Goal: Task Accomplishment & Management: Manage account settings

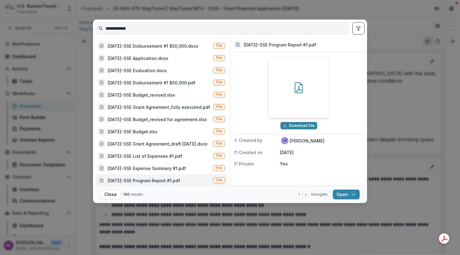
scroll to position [3, 0]
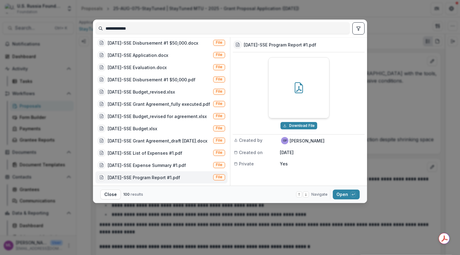
click at [319, 217] on div "**********" at bounding box center [230, 127] width 460 height 255
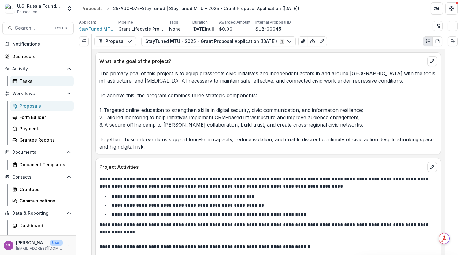
click at [21, 79] on div "Tasks" at bounding box center [44, 81] width 49 height 6
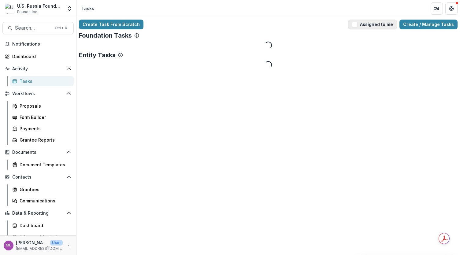
click at [362, 25] on button "Assigned to me" at bounding box center [372, 25] width 49 height 10
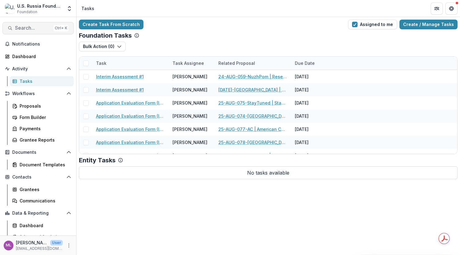
click at [40, 28] on span "Search..." at bounding box center [33, 28] width 36 height 6
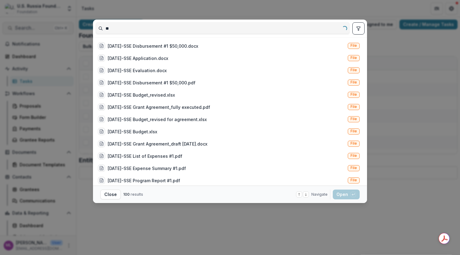
type input "*"
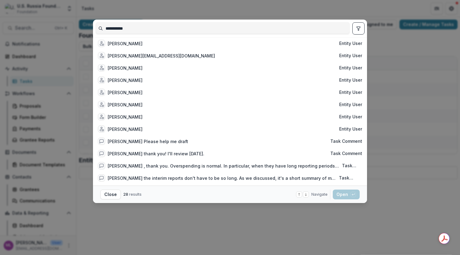
drag, startPoint x: 117, startPoint y: 29, endPoint x: 95, endPoint y: 29, distance: 22.0
click at [96, 29] on input "**********" at bounding box center [223, 29] width 254 height 10
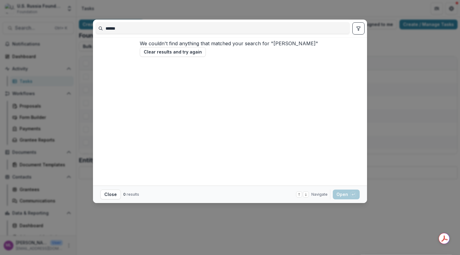
type input "******"
click at [395, 97] on div "****** We couldn't find anything that matched your search for " nemzer " Clear …" at bounding box center [230, 127] width 460 height 255
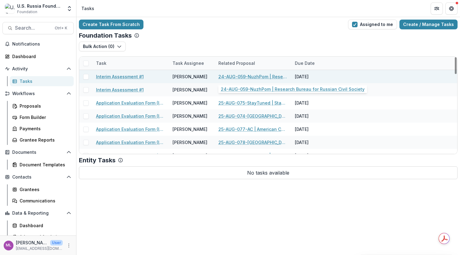
click at [272, 77] on link "24-AUG-059-NuzhPom | Research Bureau for Russian Civil Society" at bounding box center [252, 76] width 69 height 6
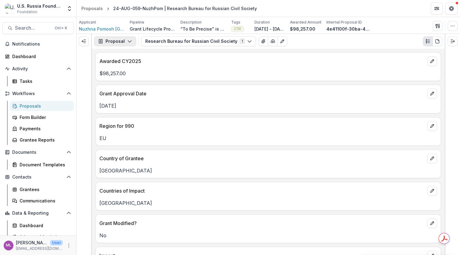
click at [131, 41] on icon "button" at bounding box center [129, 41] width 5 height 5
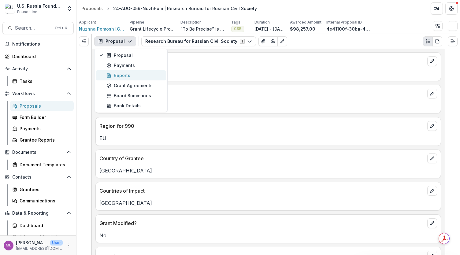
click at [131, 75] on div "Reports" at bounding box center [134, 75] width 56 height 6
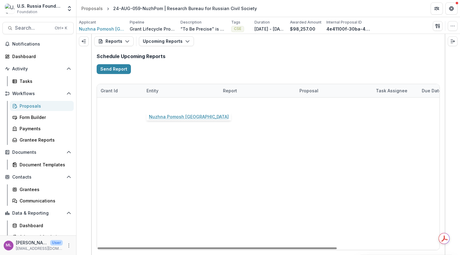
click at [183, 102] on link "Nuzhna Pomosh Europe" at bounding box center [180, 104] width 69 height 6
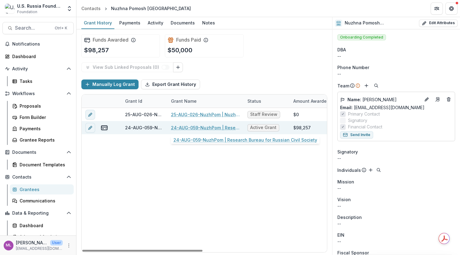
click at [197, 127] on link "24-AUG-059-NuzhPom | Research Bureau for Russian Civil Society" at bounding box center [205, 127] width 69 height 6
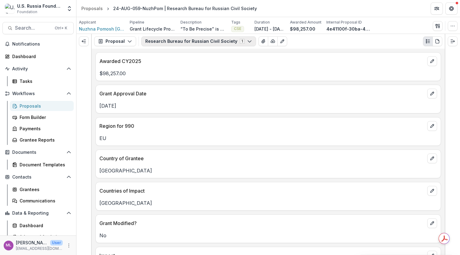
click at [247, 42] on icon "button" at bounding box center [249, 41] width 5 height 5
click at [129, 39] on icon "button" at bounding box center [129, 41] width 5 height 5
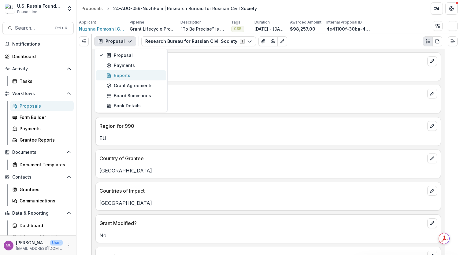
click at [123, 76] on div "Reports" at bounding box center [134, 75] width 56 height 6
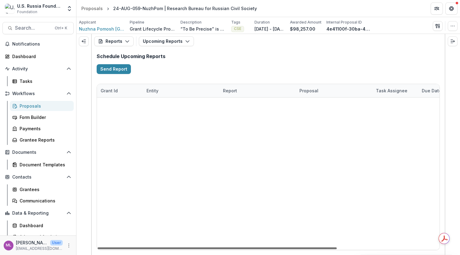
drag, startPoint x: 194, startPoint y: 247, endPoint x: 166, endPoint y: 245, distance: 28.5
click at [166, 247] on div at bounding box center [216, 248] width 239 height 2
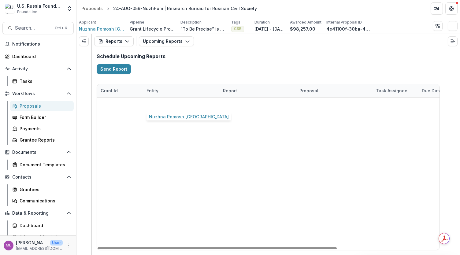
click at [162, 105] on link "Nuzhna Pomosh Europe" at bounding box center [180, 104] width 69 height 6
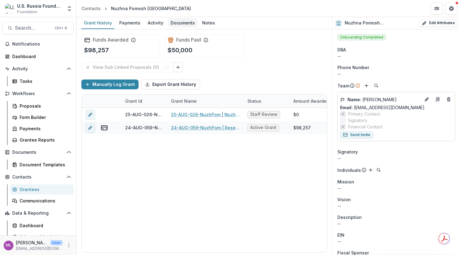
click at [174, 24] on div "Documents" at bounding box center [182, 22] width 29 height 9
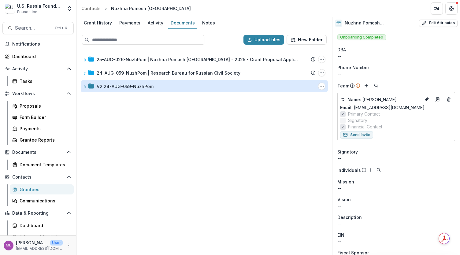
click at [143, 86] on div "V2 24-AUG-059-NuzhPom" at bounding box center [125, 86] width 57 height 6
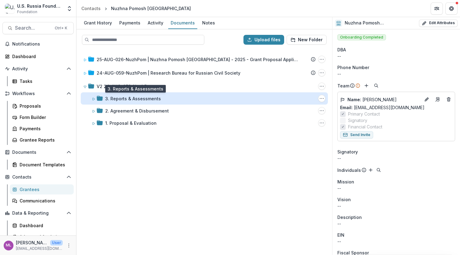
click at [141, 96] on div "3. Reports & Assessments" at bounding box center [133, 98] width 56 height 6
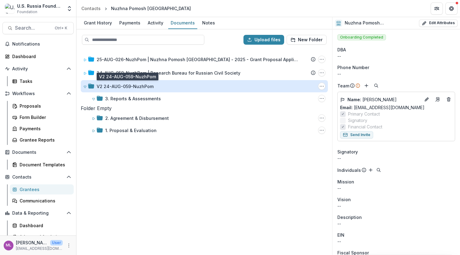
click at [142, 85] on div "V2 24-AUG-059-NuzhPom" at bounding box center [125, 86] width 57 height 6
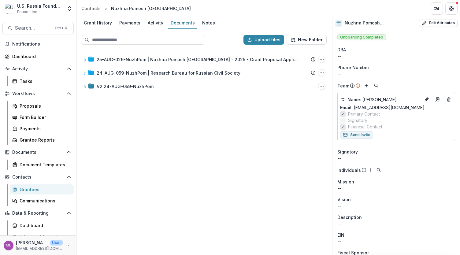
click at [172, 146] on div "25-AUG-026-NuzhPom | Nuzhna Pomosh Europe - 2025 - Grant Proposal Application (…" at bounding box center [204, 152] width 254 height 205
click at [28, 79] on div "Tasks" at bounding box center [44, 81] width 49 height 6
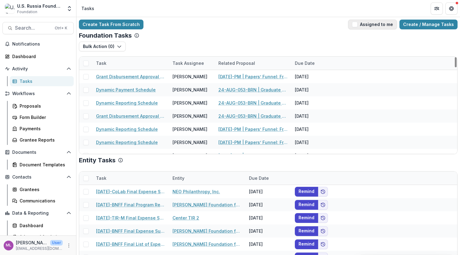
click at [356, 24] on span "button" at bounding box center [355, 25] width 6 height 6
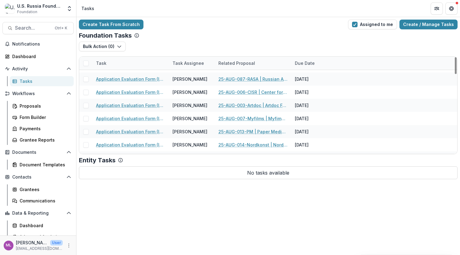
scroll to position [92, 0]
